Goal: Information Seeking & Learning: Learn about a topic

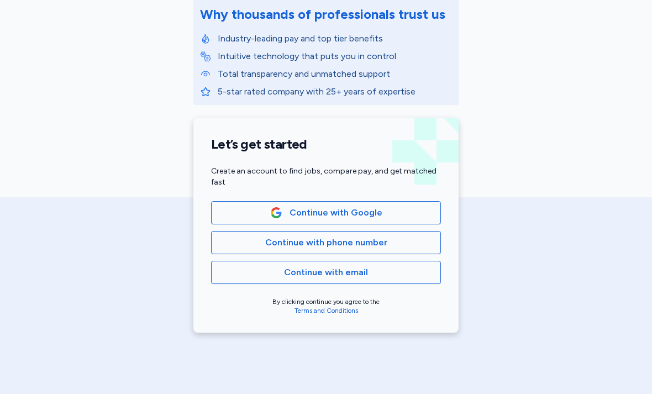
scroll to position [154, 0]
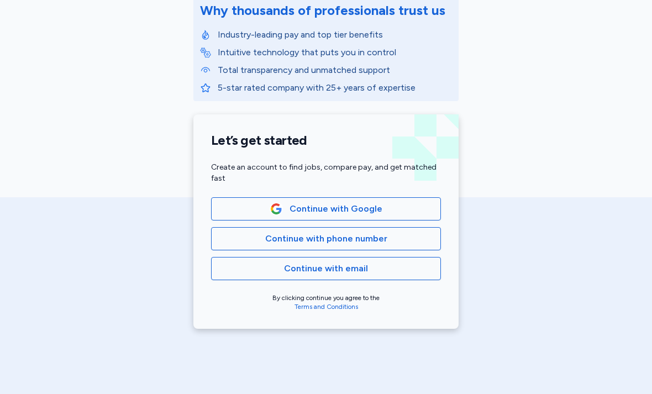
click at [355, 270] on span "Continue with email" at bounding box center [326, 268] width 84 height 13
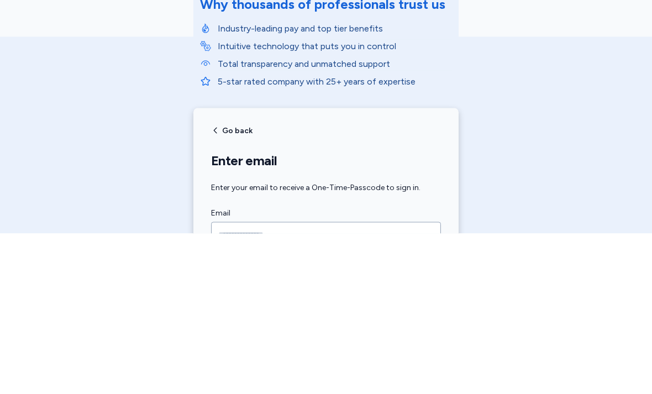
scroll to position [0, 0]
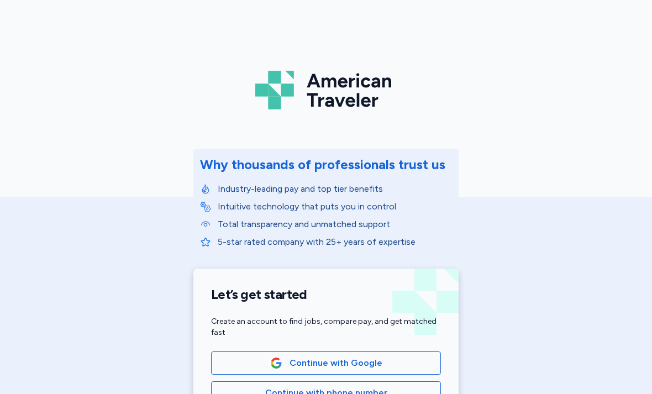
click at [376, 359] on span "Continue with Google" at bounding box center [335, 362] width 93 height 13
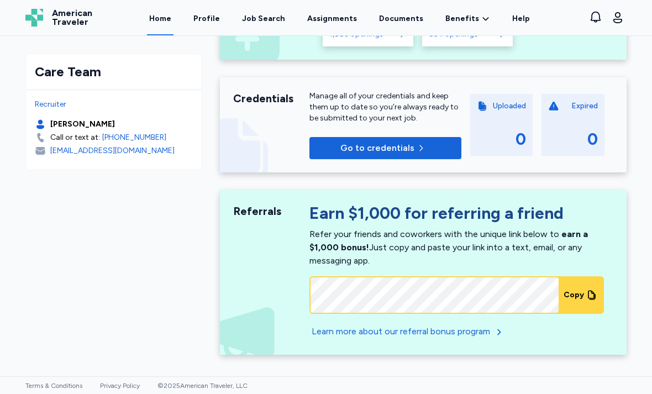
scroll to position [357, 0]
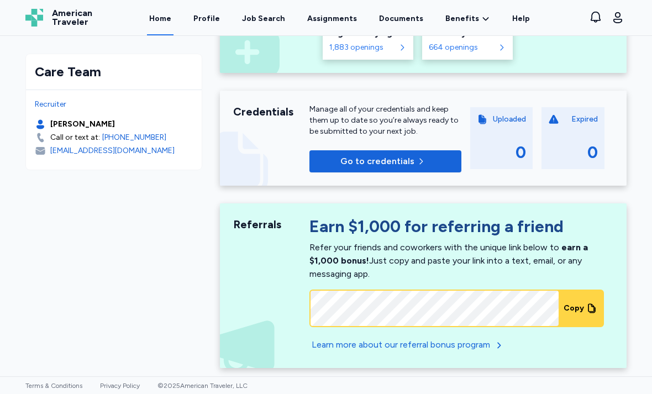
click at [269, 20] on div "Job Search" at bounding box center [263, 18] width 43 height 11
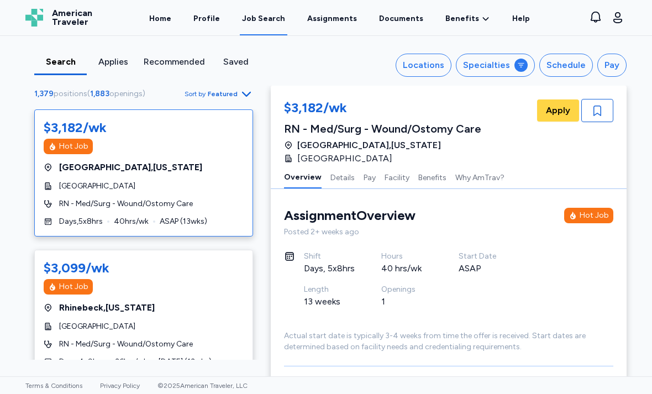
scroll to position [9, 0]
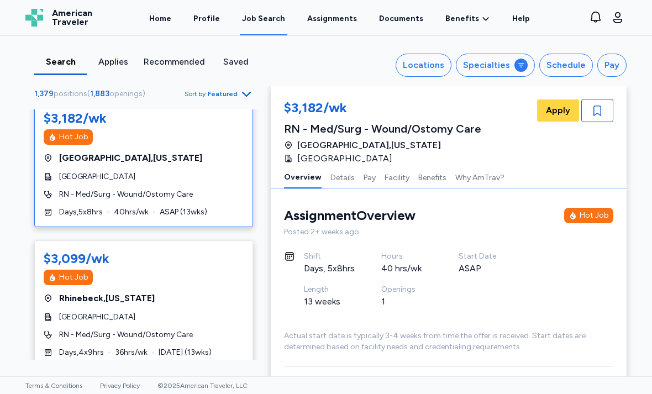
click at [231, 99] on span "Sort by Featured" at bounding box center [218, 93] width 68 height 13
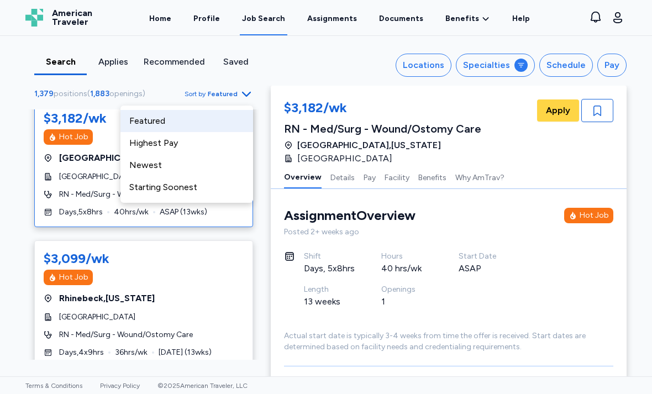
click at [141, 144] on div "Highest Pay" at bounding box center [186, 143] width 133 height 22
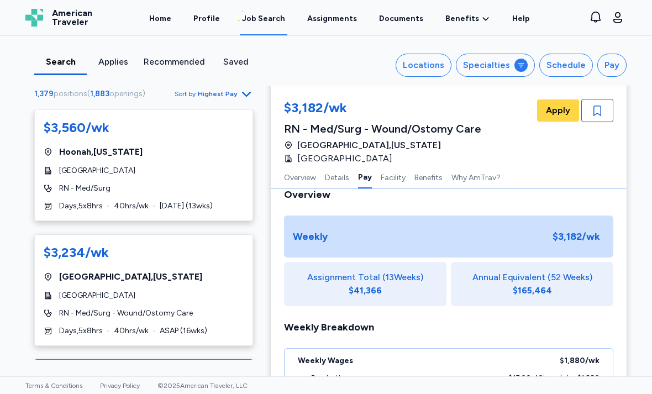
scroll to position [-1, 0]
click at [234, 96] on span "Highest Pay" at bounding box center [218, 93] width 40 height 9
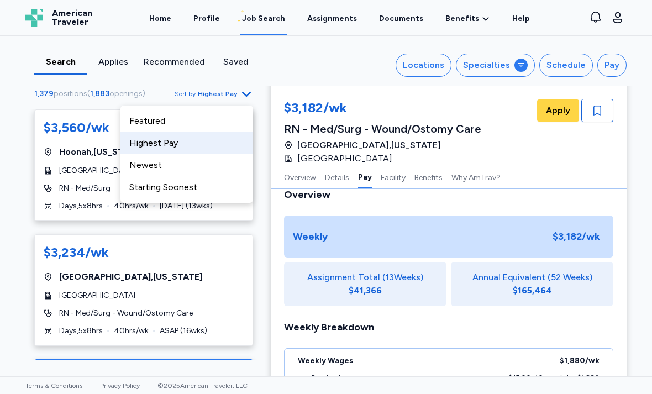
click at [567, 74] on button "Schedule" at bounding box center [566, 65] width 54 height 23
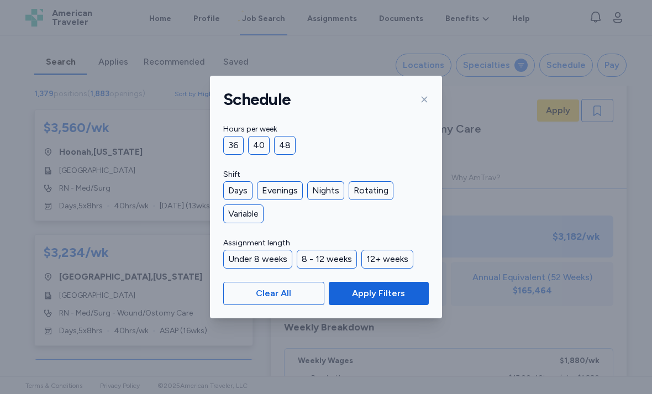
click at [270, 250] on div "Under 8 weeks" at bounding box center [257, 259] width 69 height 19
click at [392, 296] on span "Apply Filters" at bounding box center [378, 293] width 53 height 13
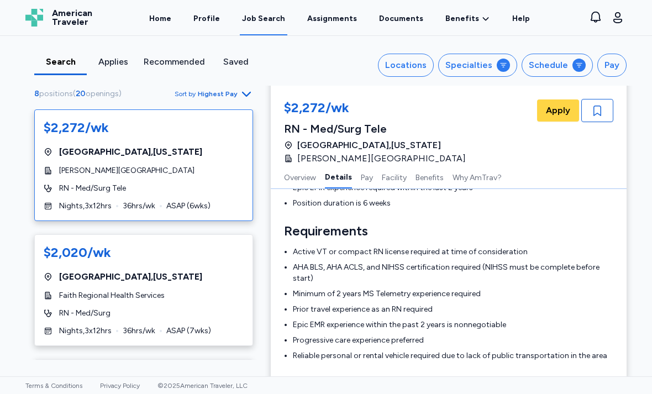
click at [361, 188] on button "Pay" at bounding box center [367, 176] width 12 height 23
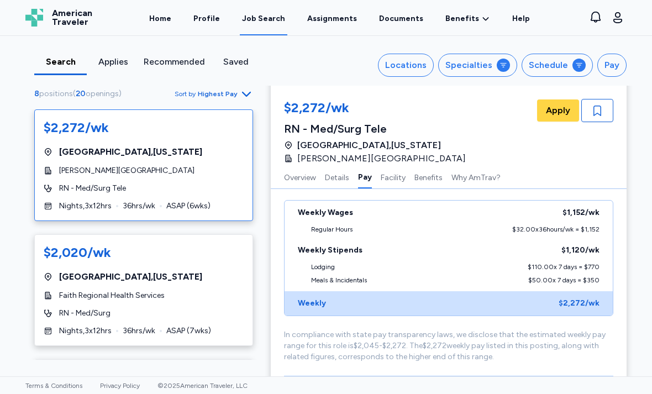
scroll to position [829, 0]
click at [234, 93] on span "Highest Pay" at bounding box center [218, 93] width 40 height 9
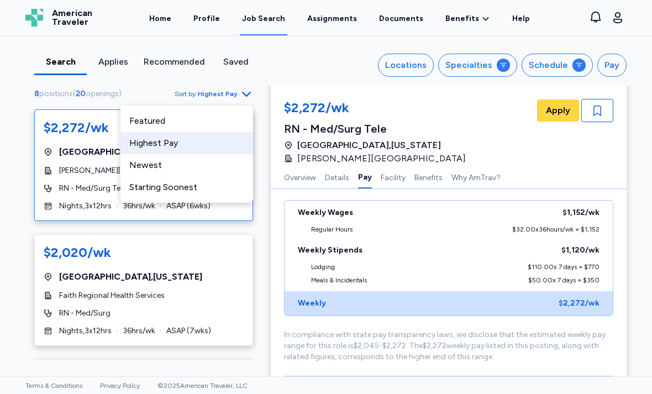
click at [408, 71] on div "Locations" at bounding box center [405, 65] width 41 height 13
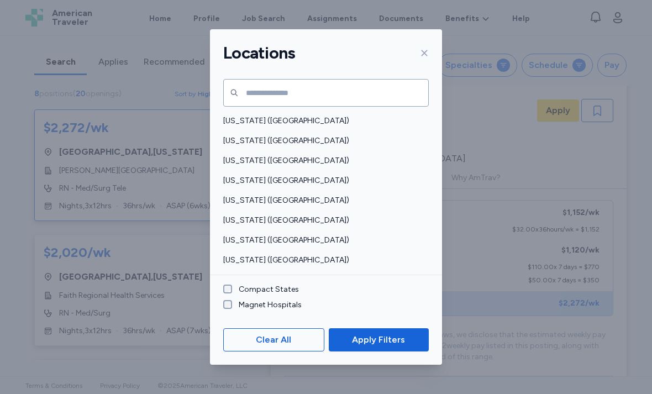
click at [427, 47] on div at bounding box center [421, 53] width 13 height 18
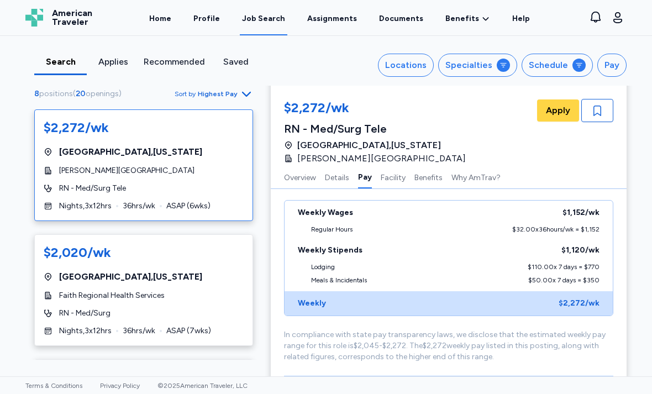
click at [550, 72] on button "Schedule" at bounding box center [556, 65] width 71 height 23
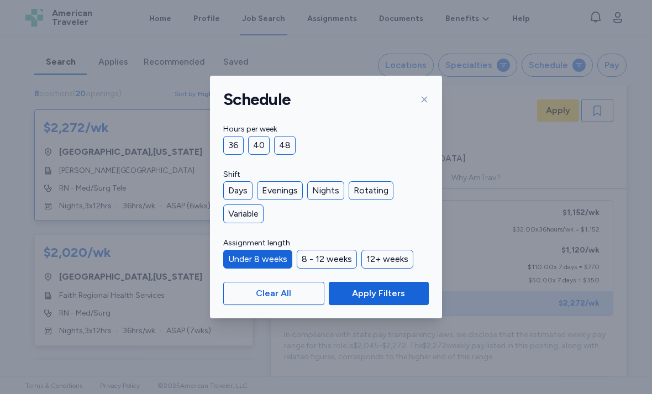
click at [324, 251] on div "8 - 12 weeks" at bounding box center [327, 259] width 60 height 19
click at [308, 268] on div "8 - 12 weeks" at bounding box center [327, 259] width 60 height 19
click at [258, 264] on div "Under 8 weeks" at bounding box center [257, 259] width 69 height 19
click at [322, 256] on div "8 - 12 weeks" at bounding box center [327, 259] width 60 height 19
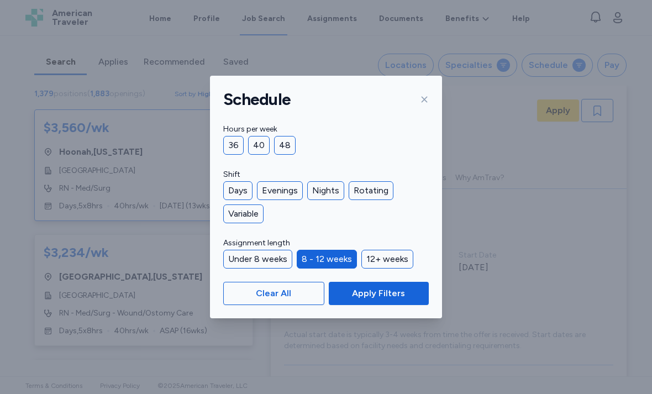
click at [395, 300] on button "Apply Filters" at bounding box center [379, 293] width 100 height 23
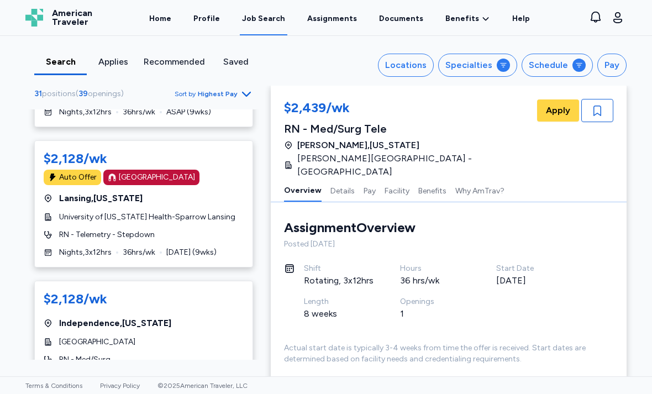
scroll to position [921, 0]
click at [48, 280] on div "$2,128/wk [GEOGRAPHIC_DATA] , [US_STATE][GEOGRAPHIC_DATA] RN - Med/Surg Nights …" at bounding box center [143, 336] width 219 height 112
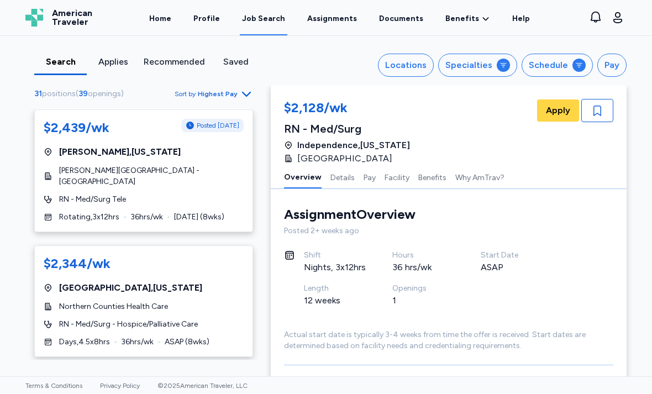
click at [549, 72] on button "Schedule" at bounding box center [556, 65] width 71 height 23
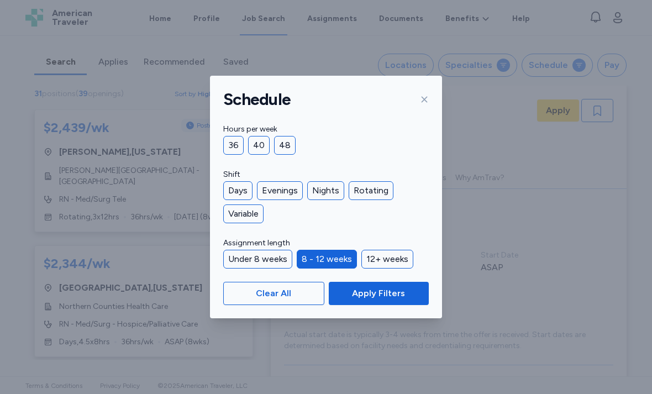
click at [235, 181] on div "Days" at bounding box center [237, 190] width 29 height 19
click at [368, 295] on span "Apply Filters" at bounding box center [378, 293] width 53 height 13
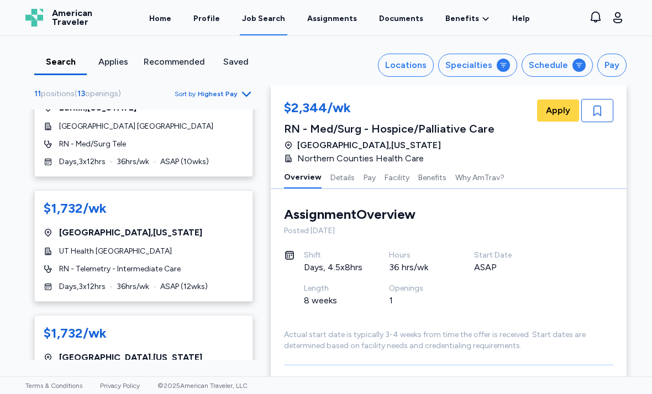
scroll to position [713, 0]
